Goal: Navigation & Orientation: Find specific page/section

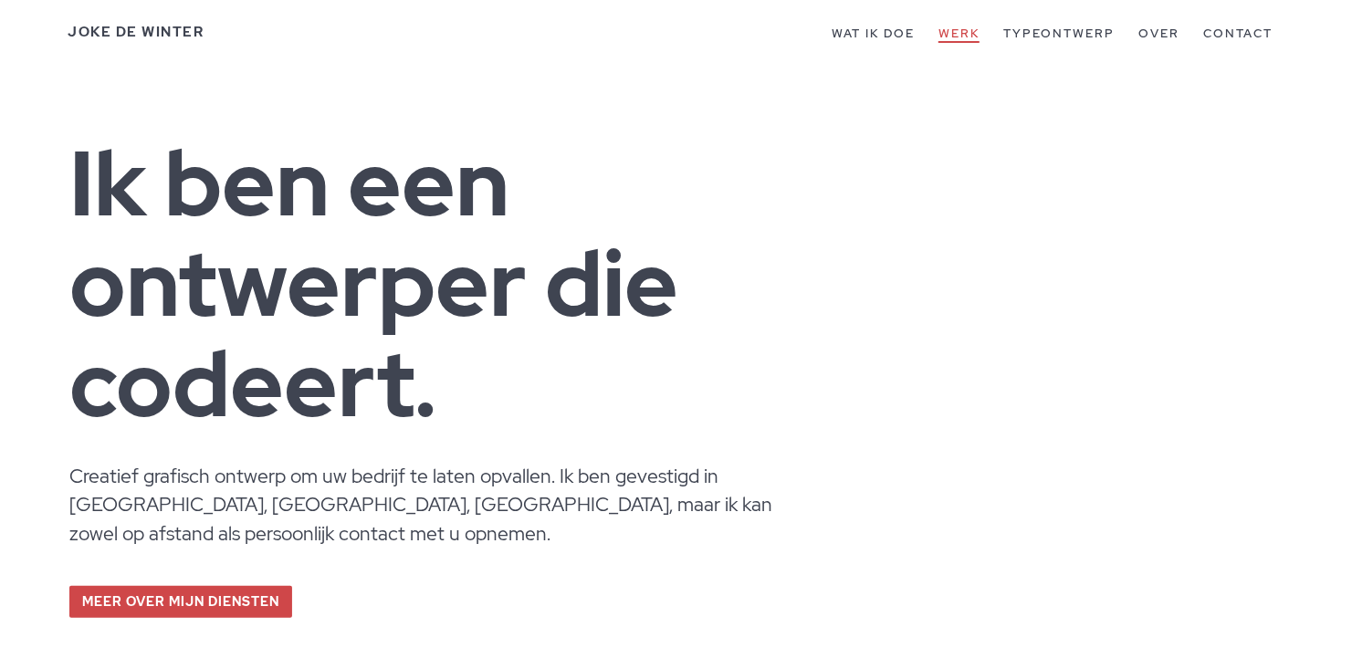
click at [963, 35] on font "Werk" at bounding box center [958, 34] width 41 height 16
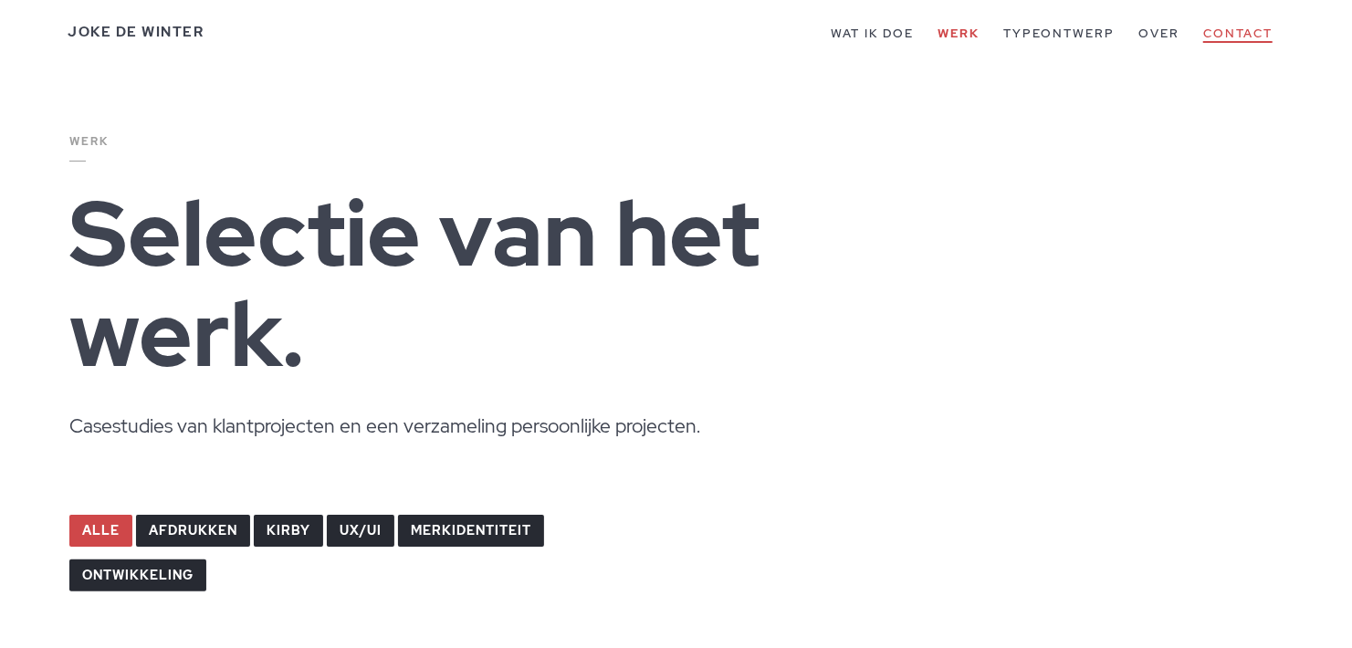
click at [1219, 28] on font "Contact" at bounding box center [1237, 34] width 69 height 16
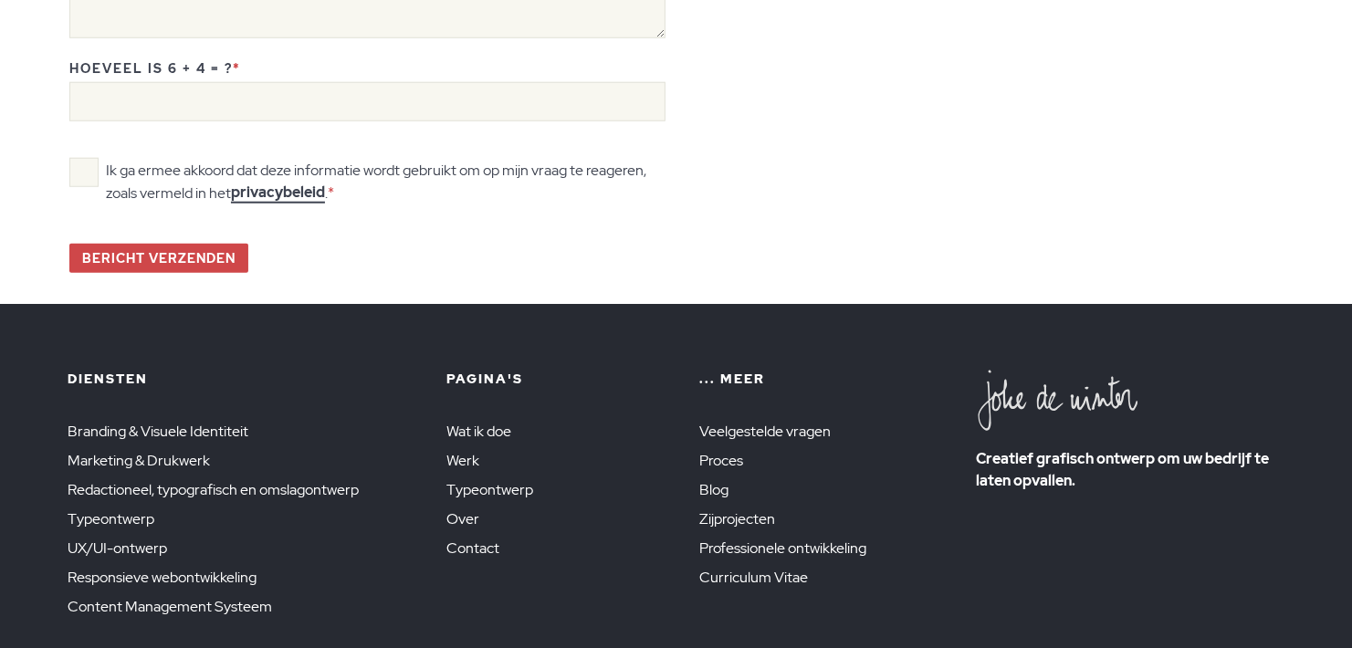
scroll to position [1095, 0]
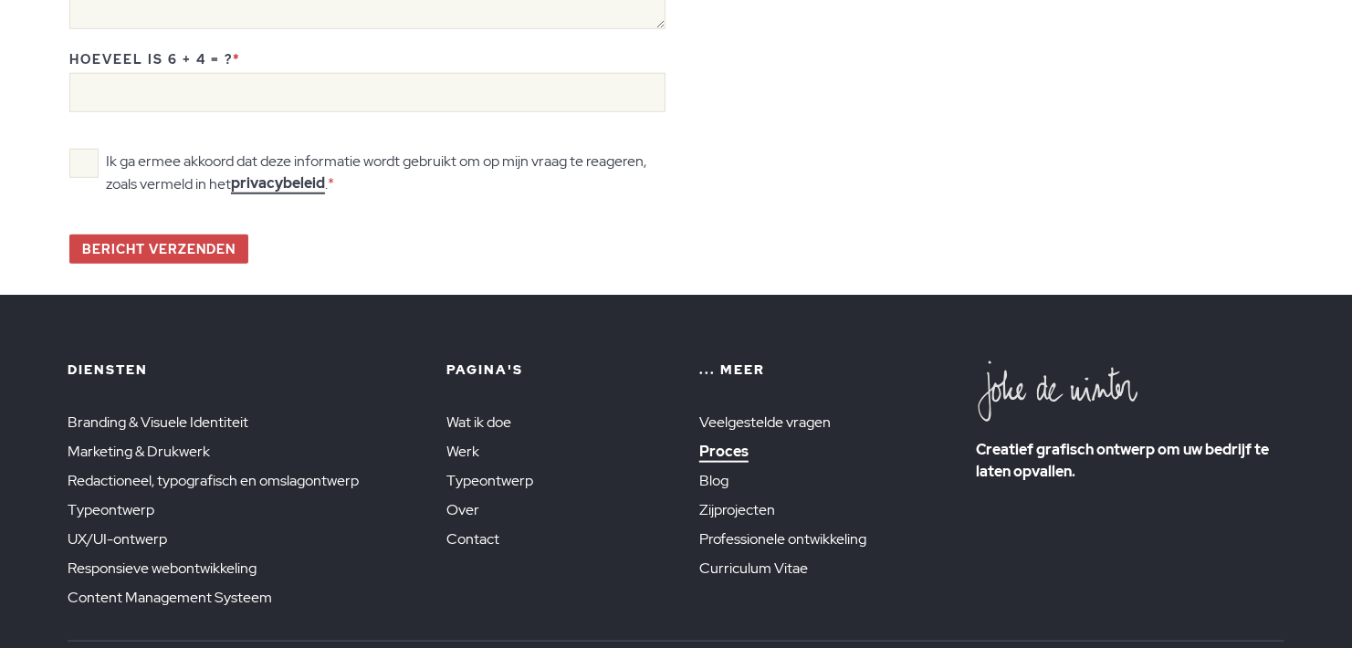
click at [719, 447] on font "Proces" at bounding box center [723, 451] width 49 height 19
